Goal: Information Seeking & Learning: Understand process/instructions

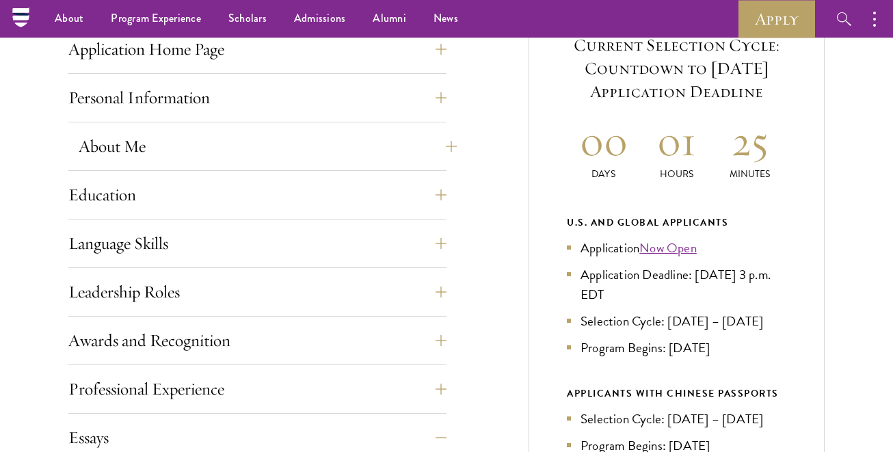
scroll to position [544, 0]
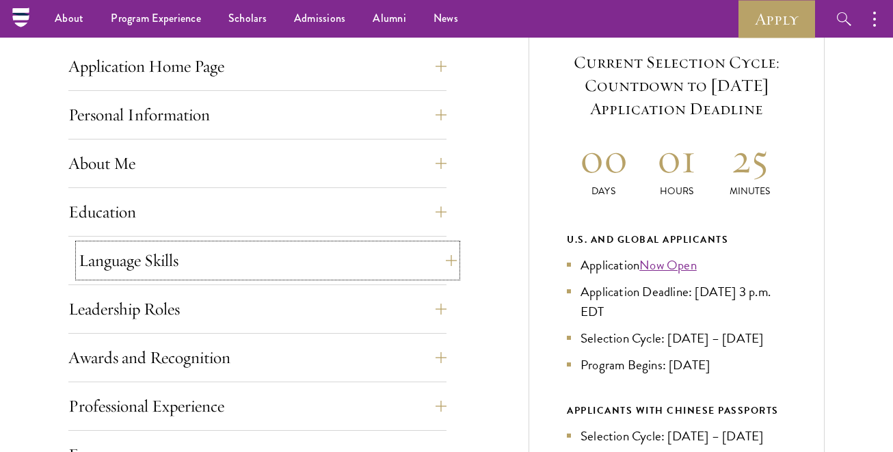
click at [168, 246] on button "Language Skills" at bounding box center [268, 260] width 378 height 33
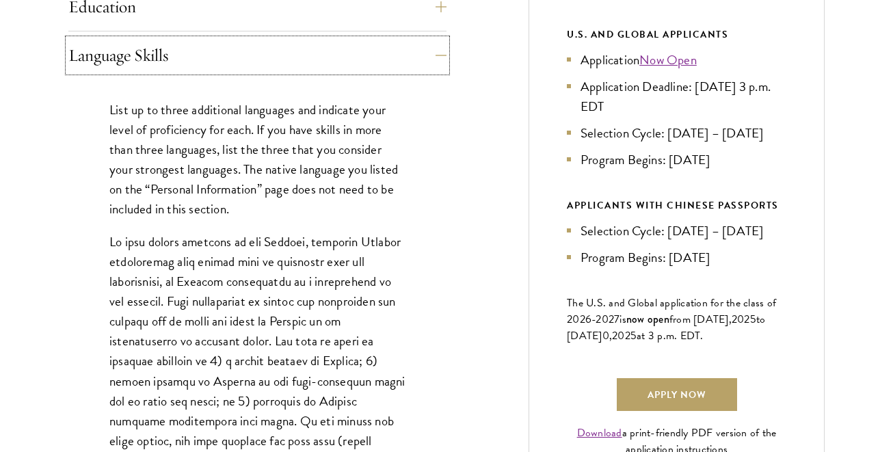
scroll to position [818, 0]
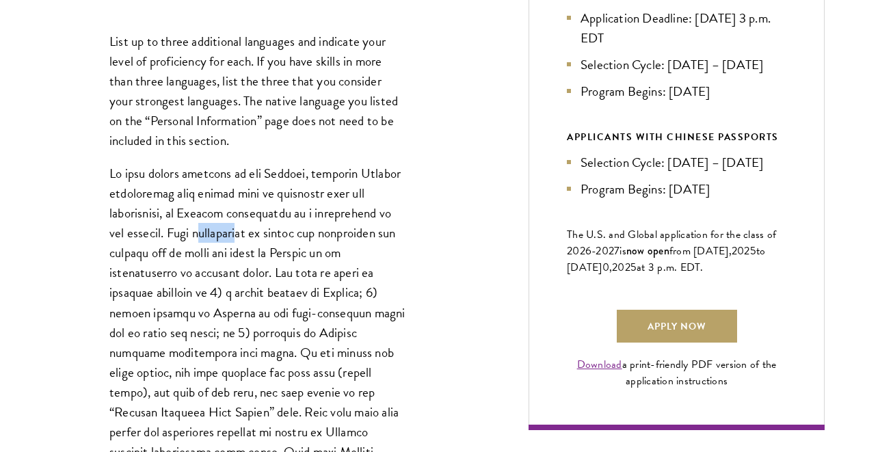
drag, startPoint x: 185, startPoint y: 236, endPoint x: 233, endPoint y: 243, distance: 48.4
click at [233, 243] on p at bounding box center [257, 371] width 296 height 417
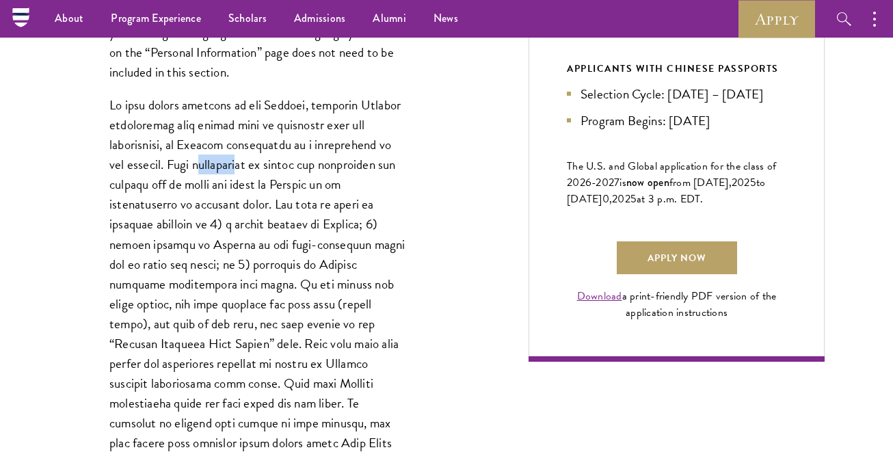
scroll to position [852, 0]
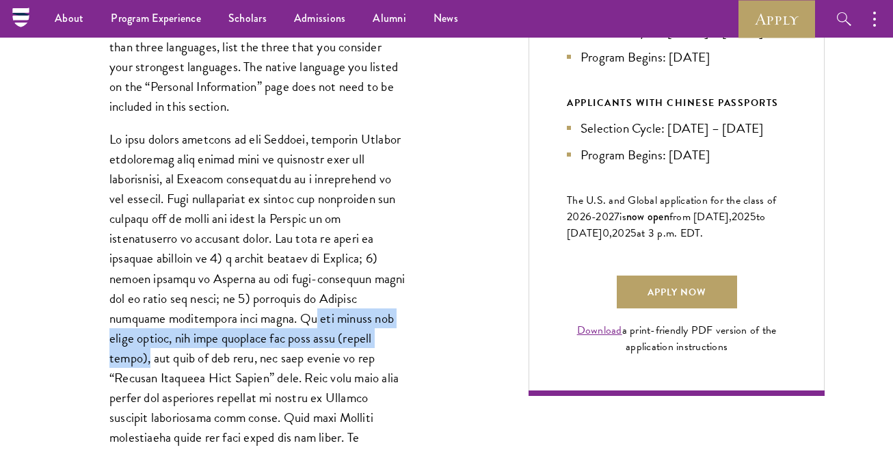
drag, startPoint x: 233, startPoint y: 320, endPoint x: 326, endPoint y: 343, distance: 95.2
click at [326, 343] on p at bounding box center [257, 337] width 296 height 417
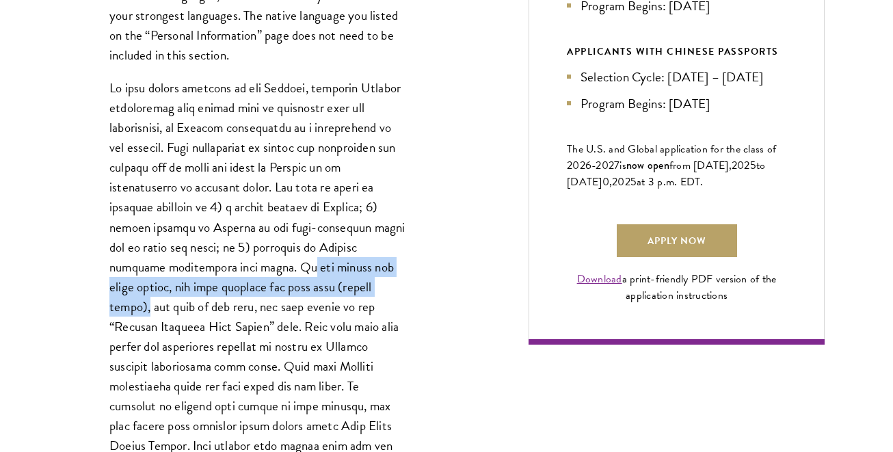
scroll to position [921, 0]
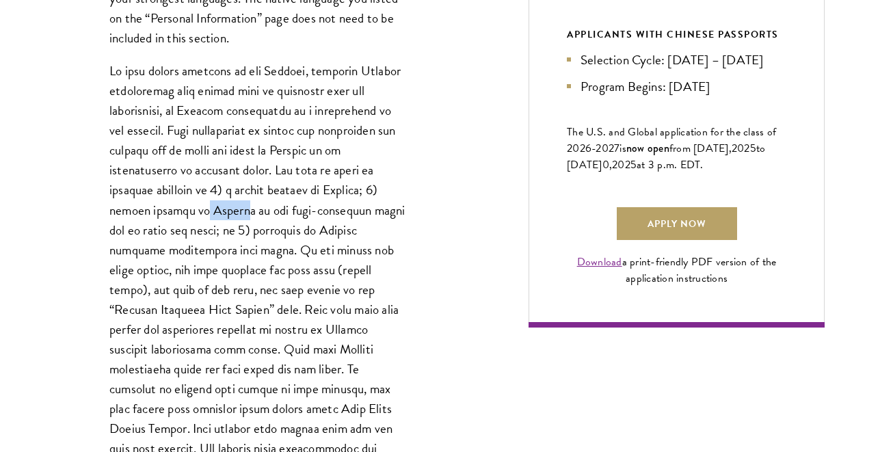
drag, startPoint x: 194, startPoint y: 209, endPoint x: 231, endPoint y: 213, distance: 37.2
click at [231, 213] on p at bounding box center [257, 269] width 296 height 417
drag, startPoint x: 246, startPoint y: 229, endPoint x: 298, endPoint y: 237, distance: 52.5
click at [298, 237] on p at bounding box center [257, 269] width 296 height 417
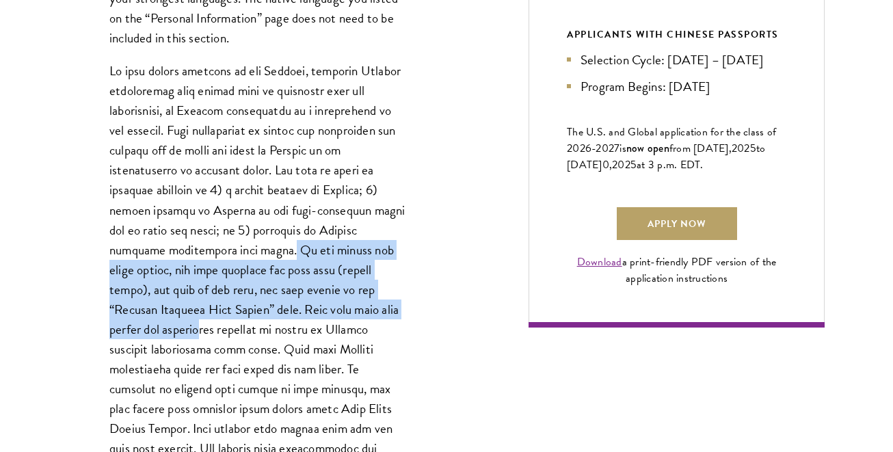
drag, startPoint x: 226, startPoint y: 254, endPoint x: 371, endPoint y: 317, distance: 158.4
click at [371, 317] on p at bounding box center [257, 269] width 296 height 417
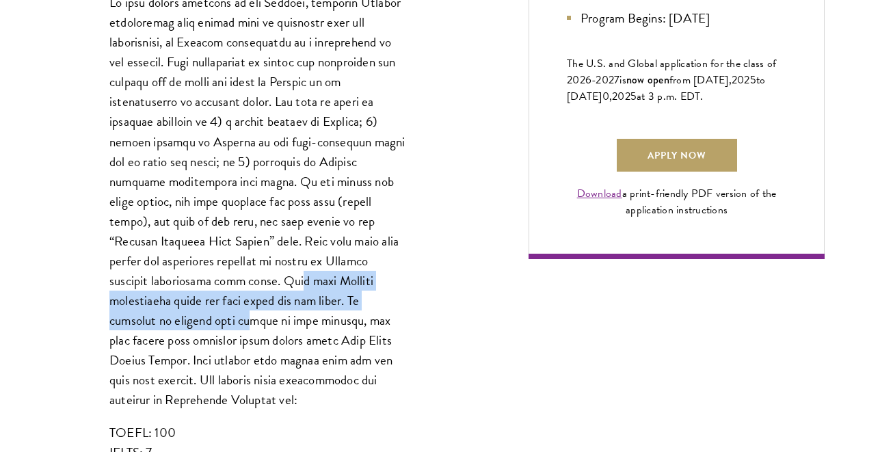
drag, startPoint x: 170, startPoint y: 285, endPoint x: 327, endPoint y: 293, distance: 157.5
click at [327, 293] on p at bounding box center [257, 200] width 296 height 417
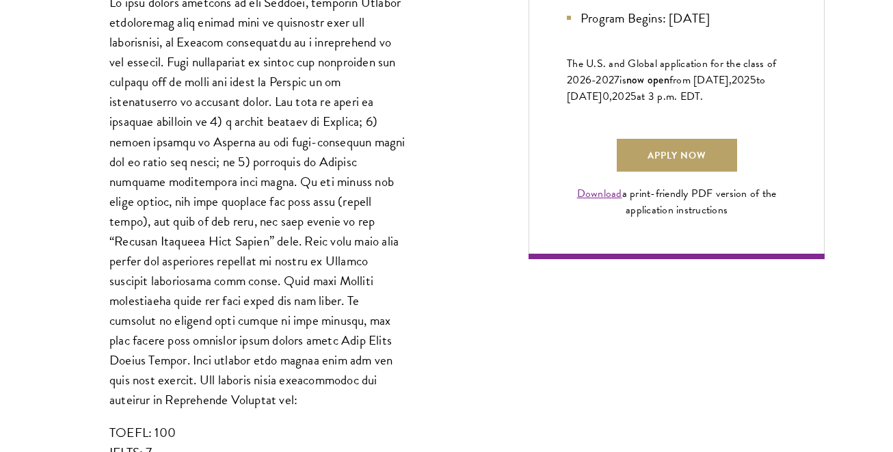
click at [175, 321] on p at bounding box center [257, 200] width 296 height 417
drag, startPoint x: 218, startPoint y: 302, endPoint x: 275, endPoint y: 307, distance: 57.0
click at [275, 307] on p at bounding box center [257, 200] width 296 height 417
drag, startPoint x: 179, startPoint y: 317, endPoint x: 276, endPoint y: 330, distance: 97.9
click at [276, 330] on p at bounding box center [257, 200] width 296 height 417
